Goal: Information Seeking & Learning: Obtain resource

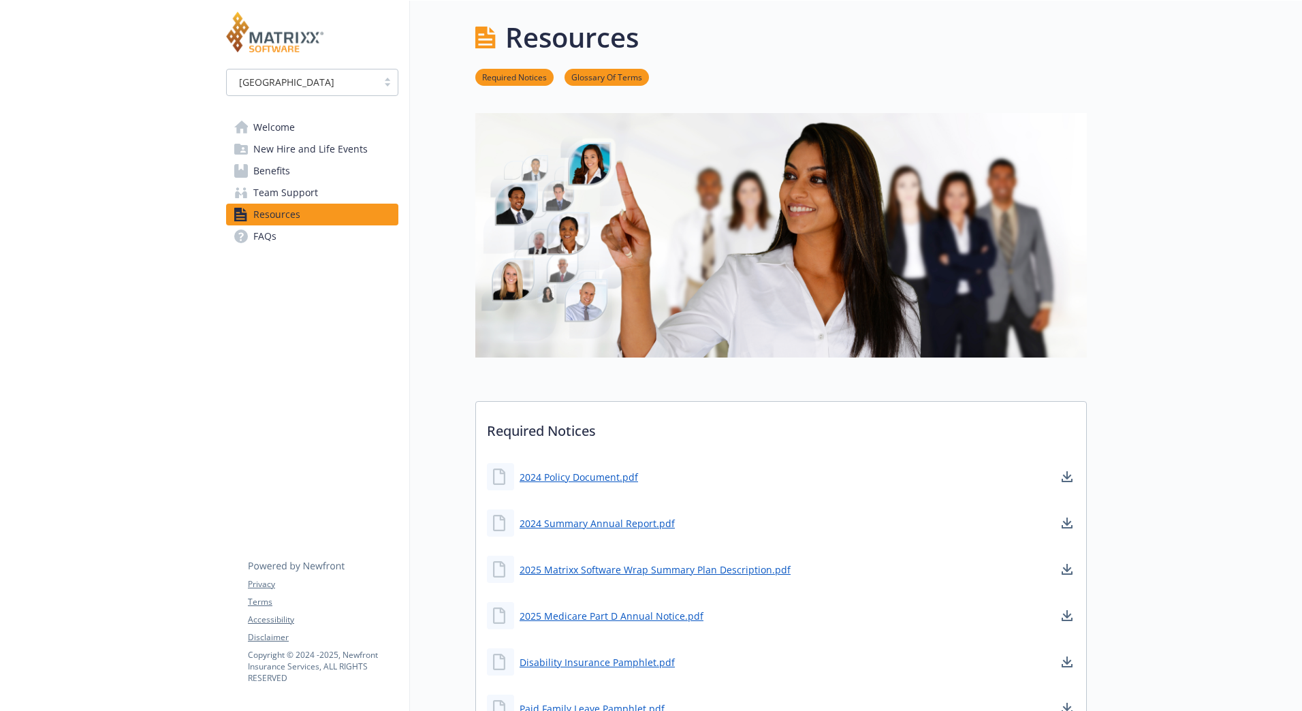
scroll to position [359, 10]
